Goal: Find specific page/section: Find specific page/section

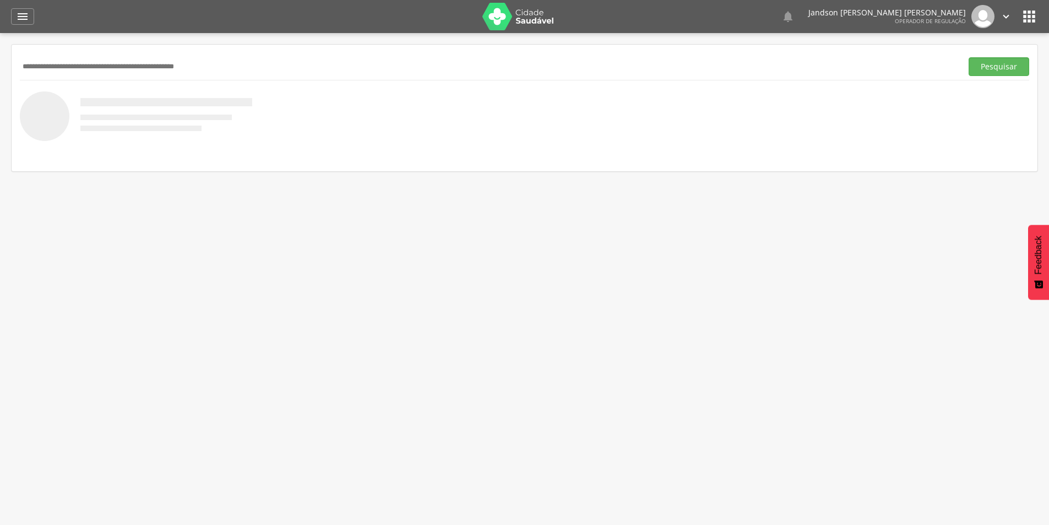
click at [1039, 25] on header " Indivíduos Suporte 0   Lorem ipsum dolor sit amet, sed do eiusmod tempor in…" at bounding box center [524, 16] width 1049 height 33
click at [1032, 19] on icon "" at bounding box center [1030, 17] width 18 height 18
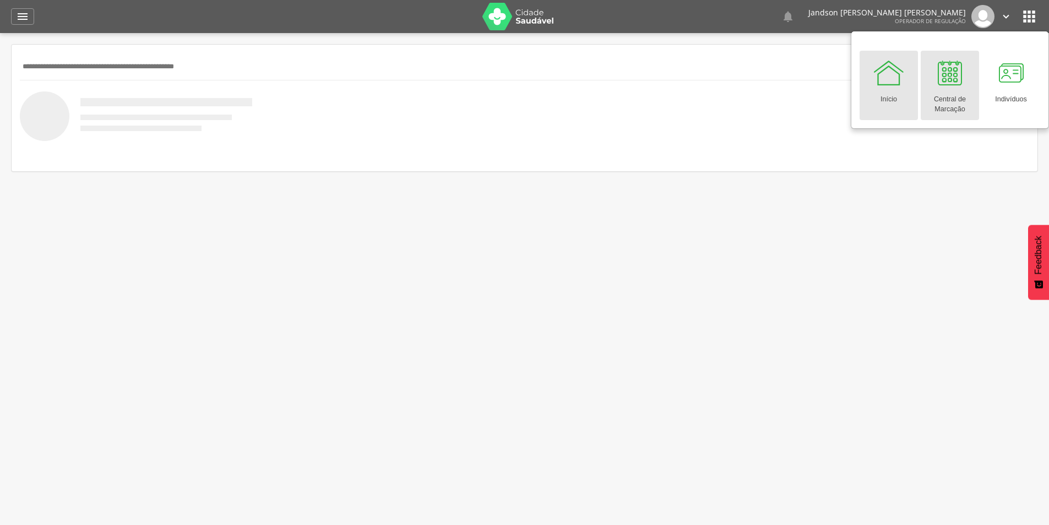
click at [959, 80] on div at bounding box center [950, 72] width 33 height 33
